Goal: Check status: Check status

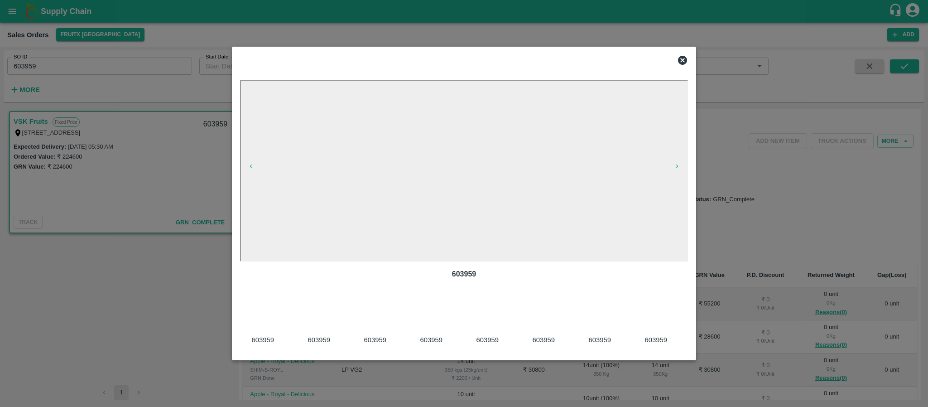
scroll to position [0, 922]
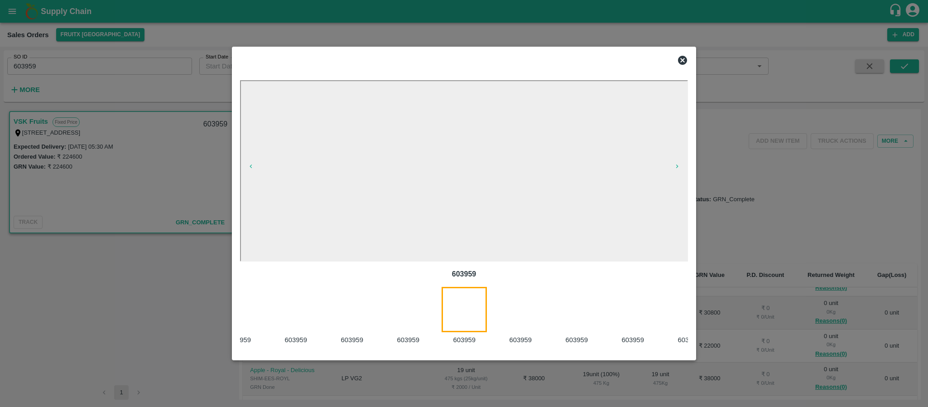
click at [679, 55] on icon at bounding box center [682, 60] width 11 height 11
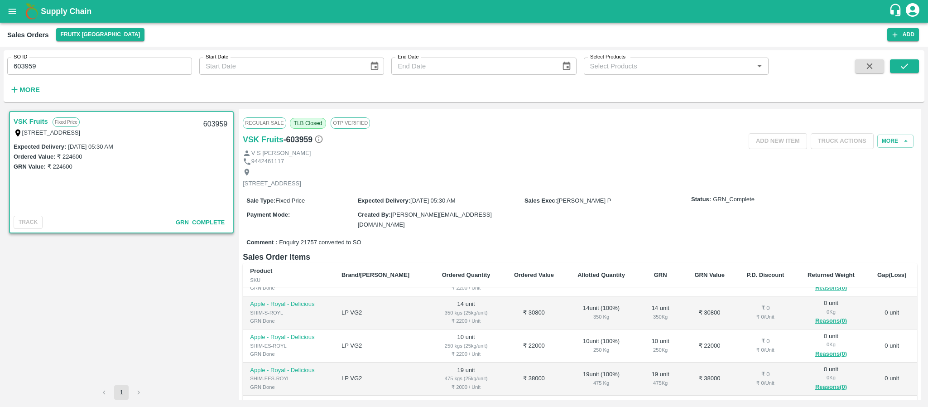
click at [81, 77] on div "SO ID 603959 SO ID Start Date Start Date End Date End Date Select Products Sele…" at bounding box center [384, 73] width 769 height 47
click at [79, 67] on input "603959" at bounding box center [99, 66] width 185 height 17
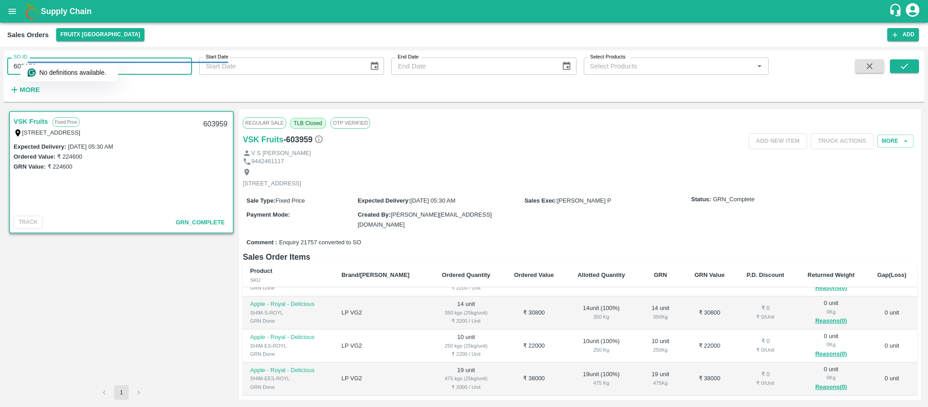
paste input "text"
click at [912, 61] on button "submit" at bounding box center [904, 66] width 29 height 14
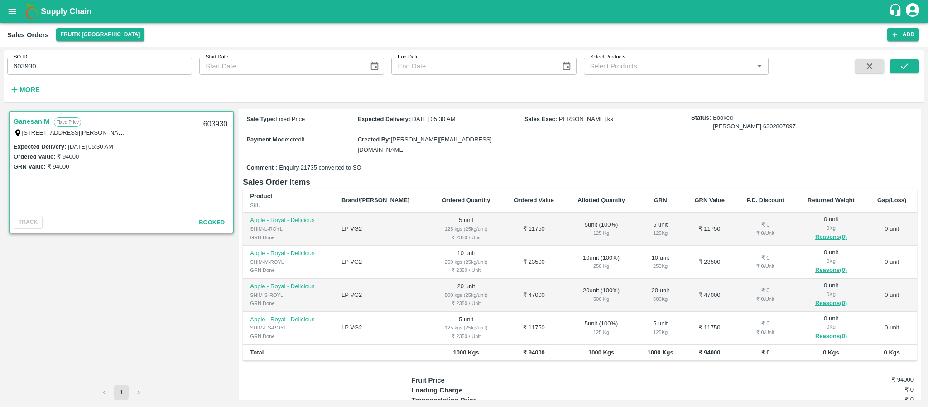
scroll to position [139, 0]
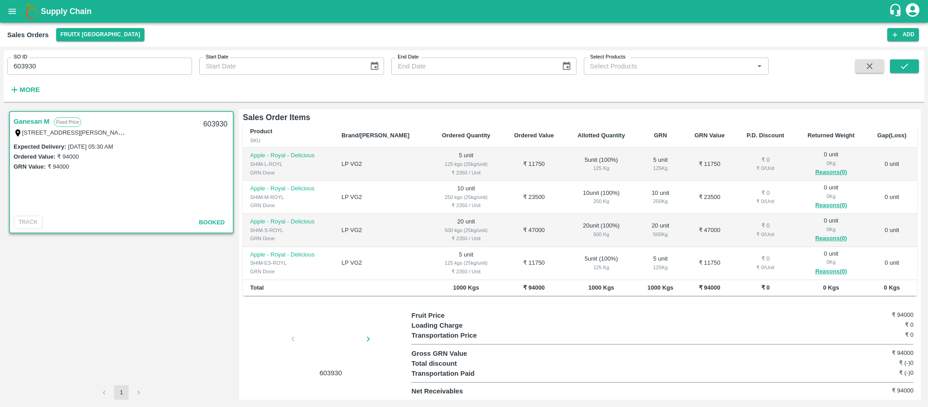
click at [329, 343] on div at bounding box center [331, 341] width 68 height 48
click at [330, 338] on div at bounding box center [331, 341] width 68 height 48
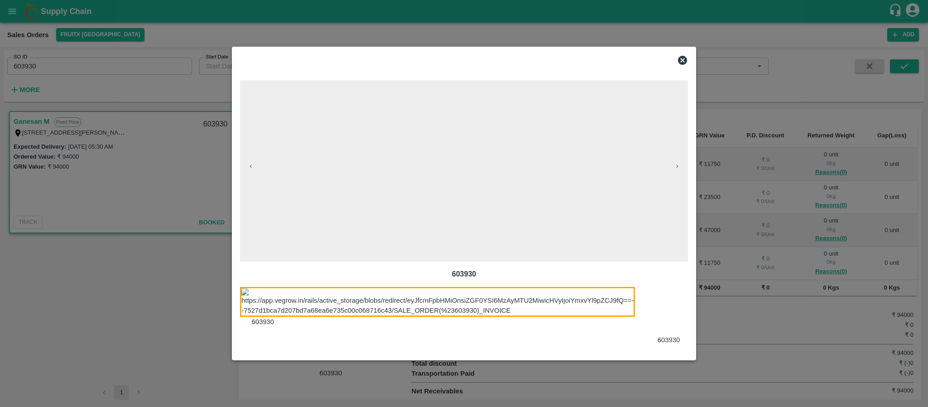
click at [658, 314] on div at bounding box center [674, 316] width 56 height 58
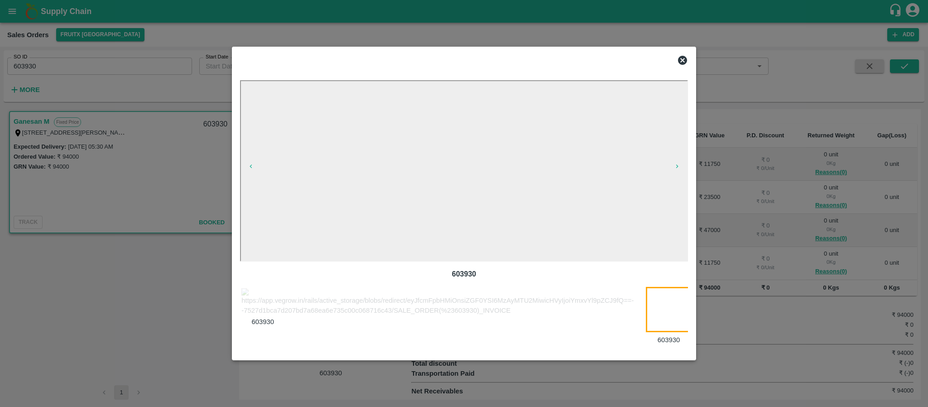
scroll to position [0, 14]
click at [683, 55] on icon at bounding box center [682, 60] width 11 height 11
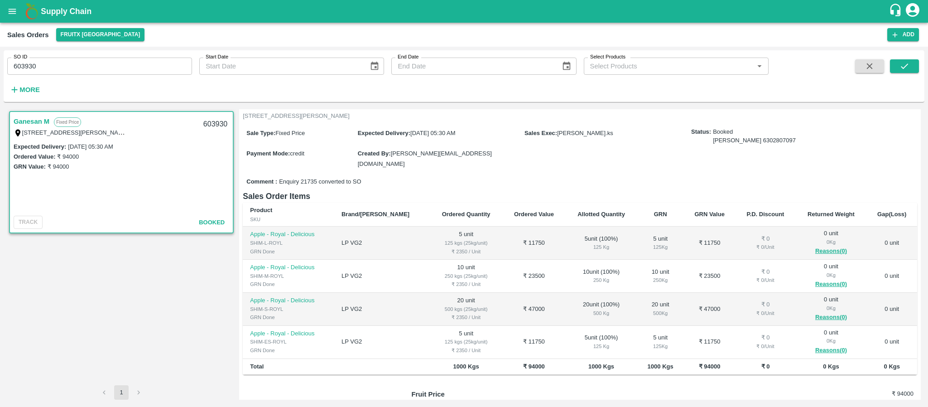
scroll to position [139, 0]
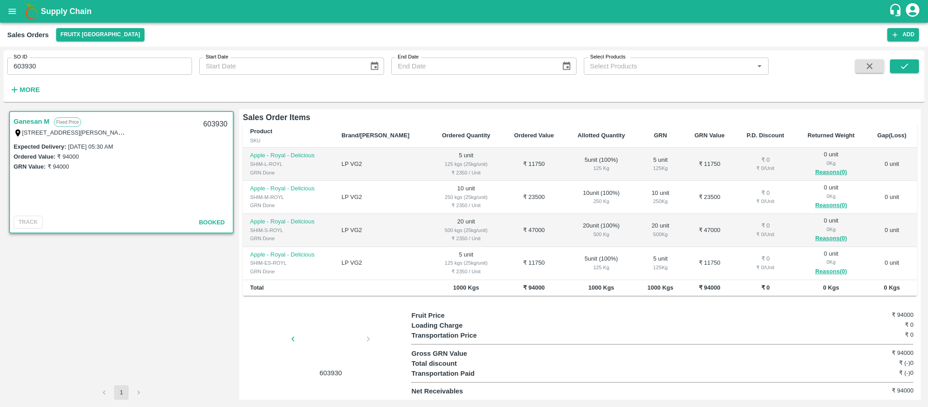
click at [315, 355] on div at bounding box center [331, 341] width 68 height 48
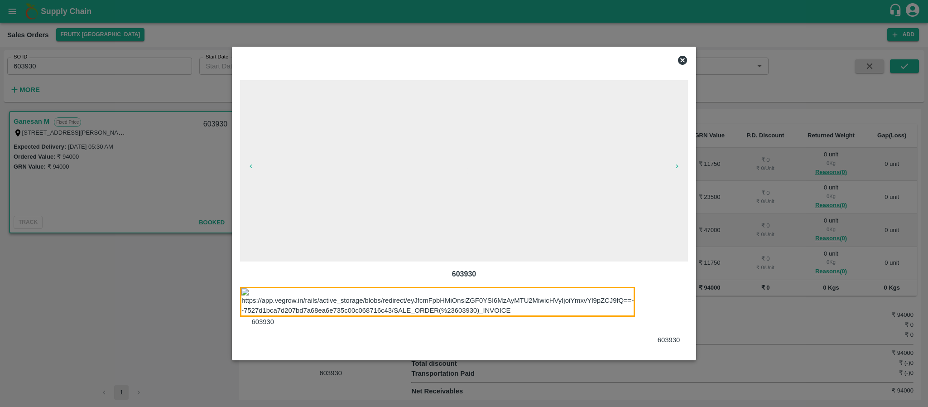
click at [655, 314] on div at bounding box center [674, 316] width 56 height 58
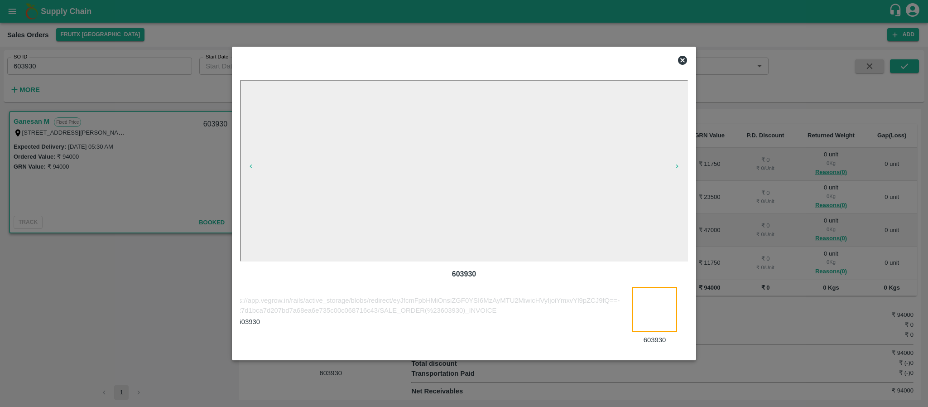
click at [676, 58] on div at bounding box center [463, 60] width 455 height 18
click at [678, 58] on icon at bounding box center [682, 60] width 11 height 11
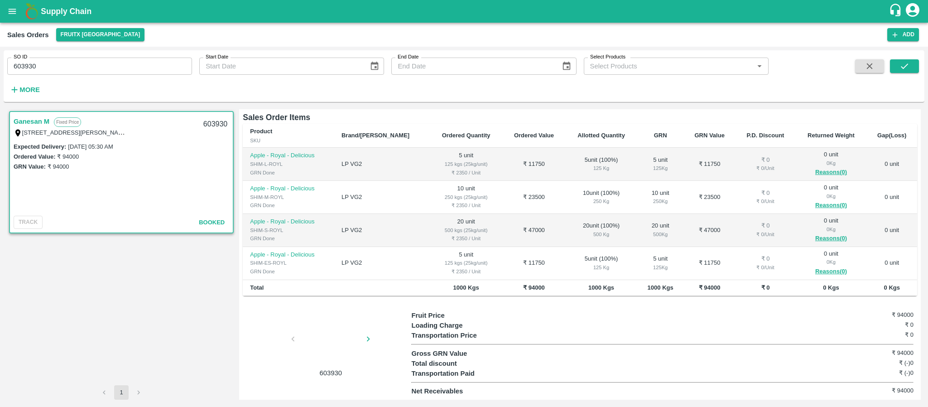
click at [115, 64] on input "603930" at bounding box center [99, 66] width 185 height 17
paste input "text"
click at [912, 67] on button "submit" at bounding box center [904, 66] width 29 height 14
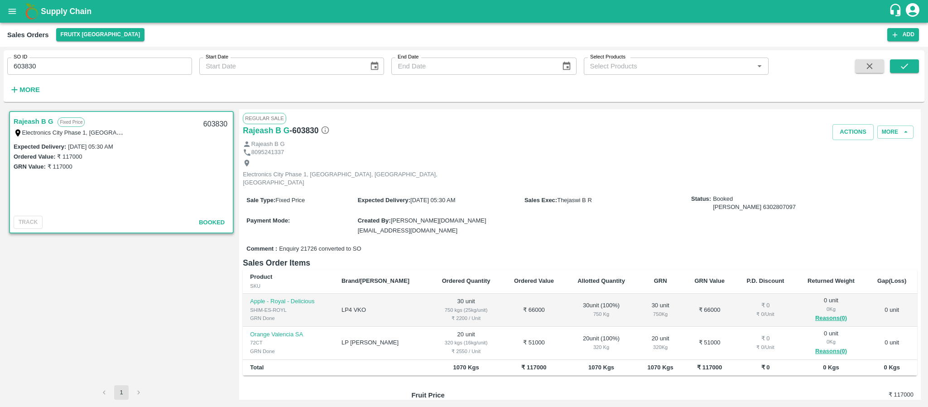
scroll to position [72, 0]
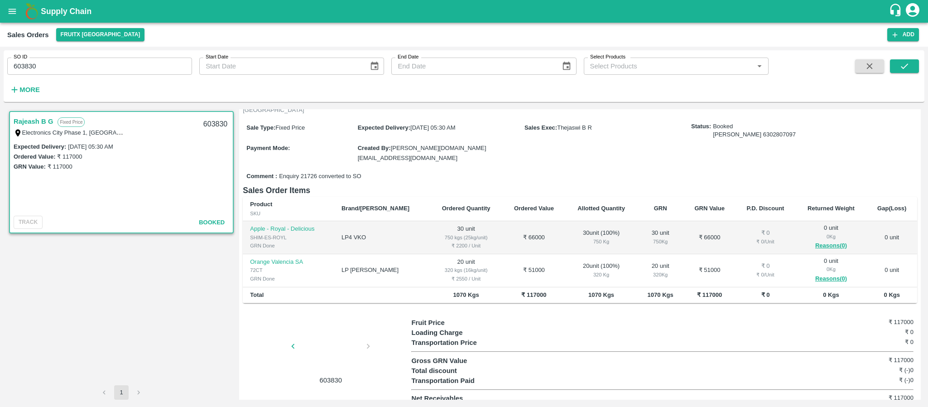
click at [336, 348] on div at bounding box center [331, 349] width 68 height 48
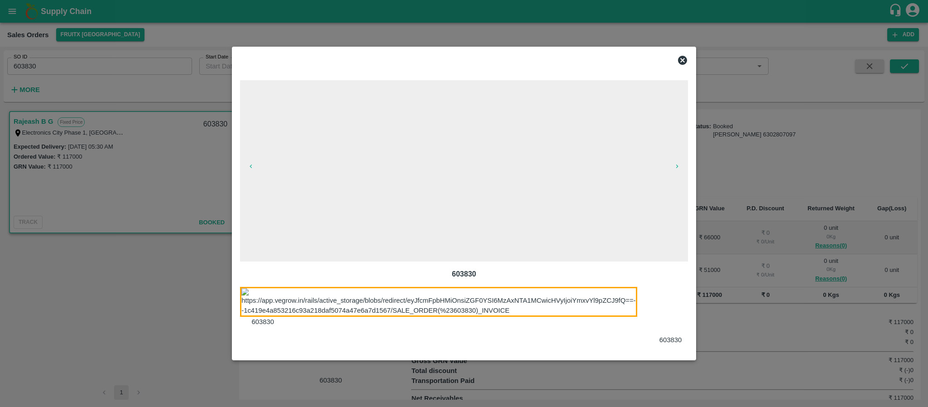
click at [660, 305] on div at bounding box center [676, 316] width 56 height 58
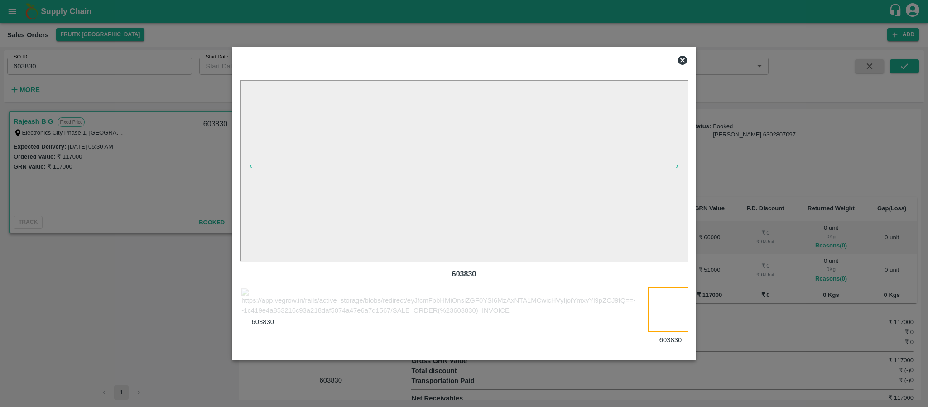
scroll to position [0, 16]
click at [680, 58] on icon at bounding box center [682, 60] width 9 height 9
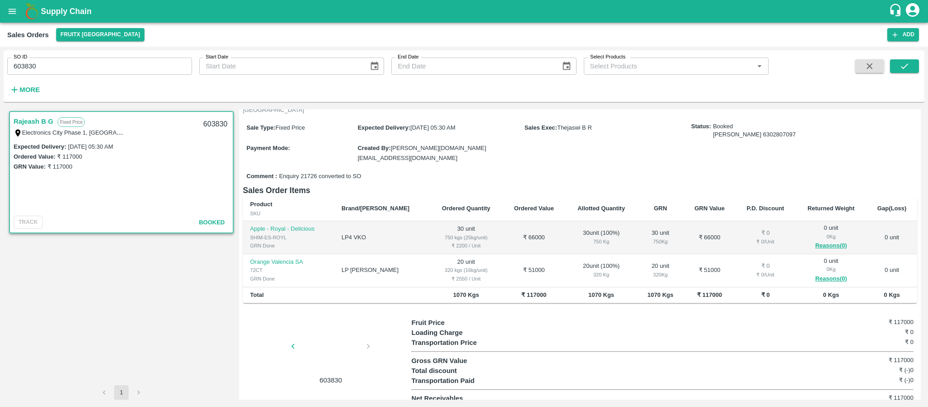
click at [37, 68] on input "603830" at bounding box center [99, 66] width 185 height 17
paste input "text"
type input "602748"
click at [899, 67] on icon "submit" at bounding box center [904, 66] width 10 height 10
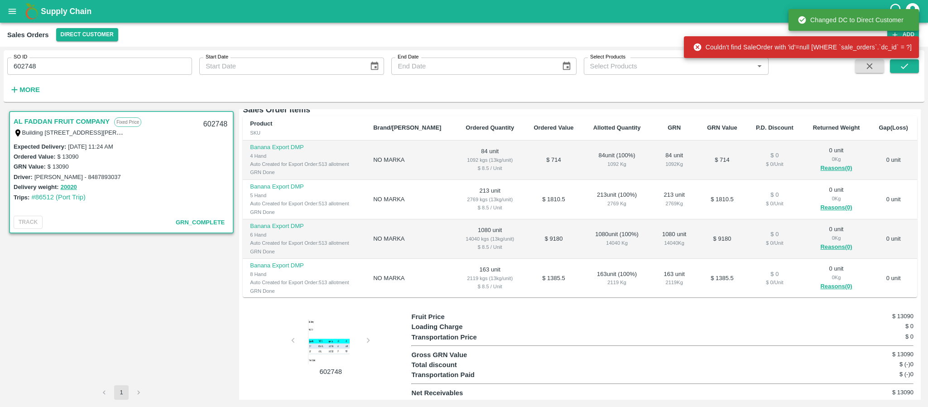
scroll to position [154, 0]
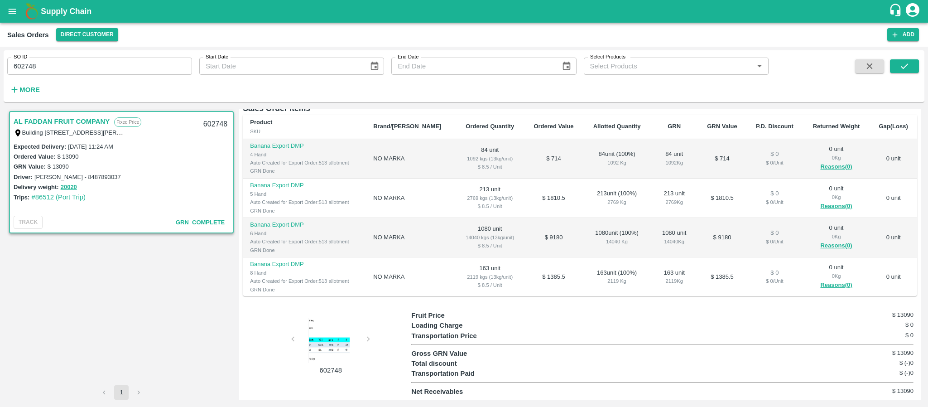
click at [331, 343] on div at bounding box center [331, 339] width 68 height 45
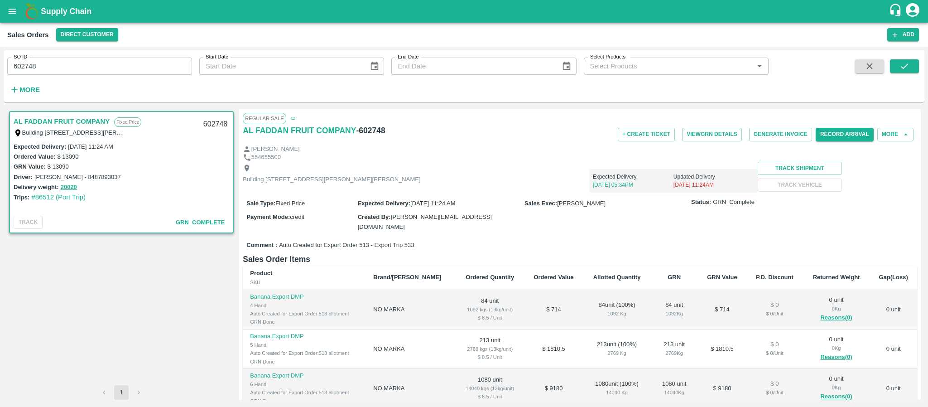
scroll to position [0, 0]
click at [889, 134] on button "More" at bounding box center [895, 134] width 36 height 13
click at [864, 196] on div at bounding box center [861, 198] width 25 height 10
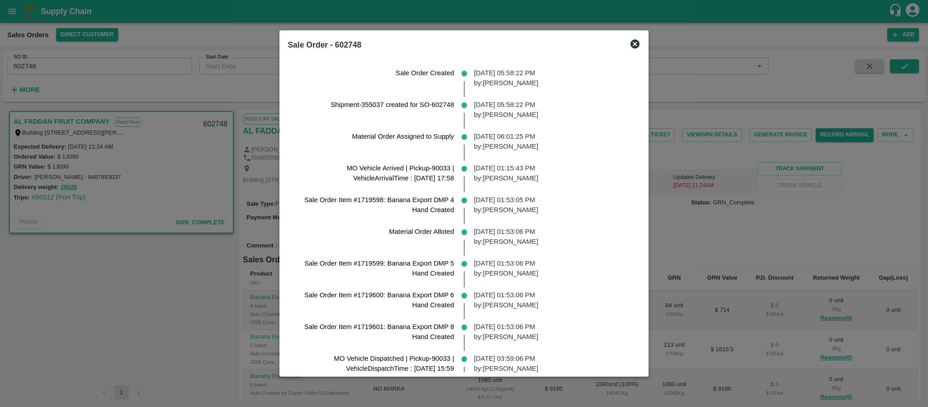
click at [204, 268] on div at bounding box center [464, 203] width 928 height 407
